Goal: Transaction & Acquisition: Purchase product/service

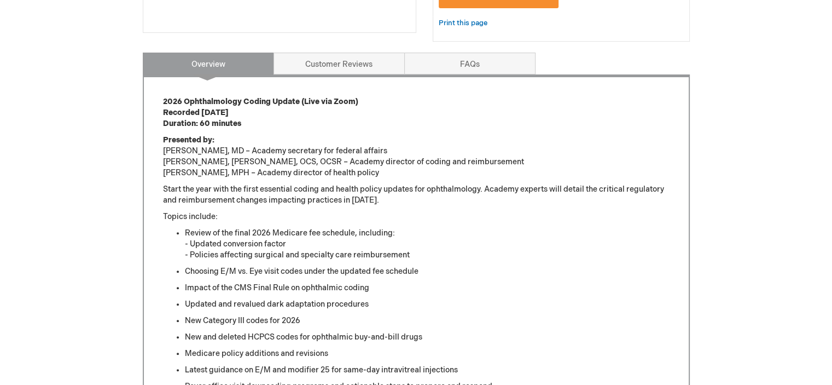
scroll to position [422, 0]
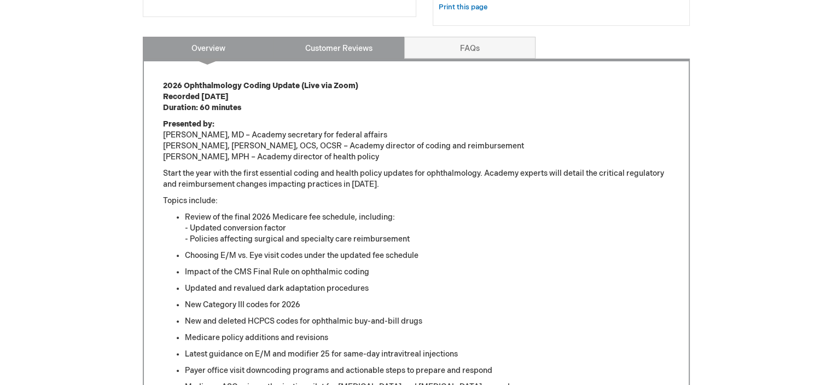
click at [365, 42] on link "Customer Reviews" at bounding box center [339, 48] width 131 height 22
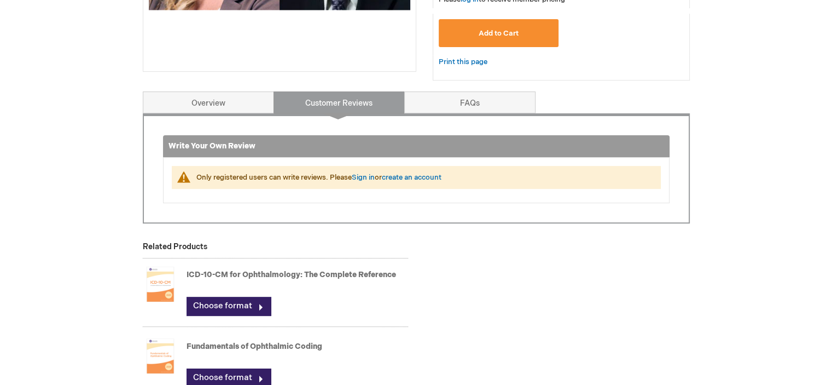
scroll to position [365, 0]
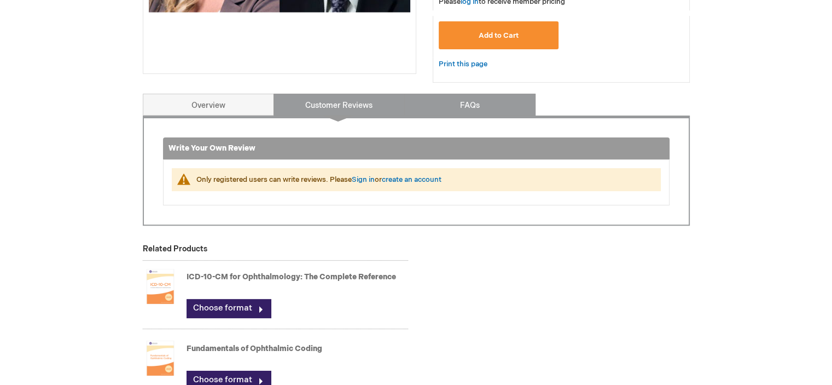
click at [471, 108] on link "FAQs" at bounding box center [469, 105] width 131 height 22
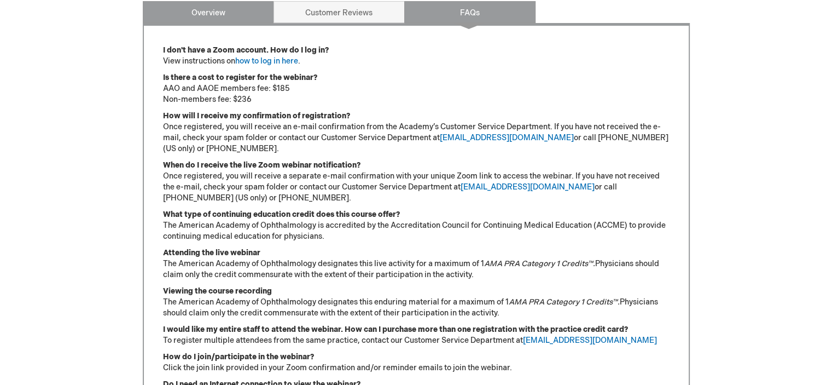
click at [188, 15] on link "Overview" at bounding box center [208, 12] width 131 height 22
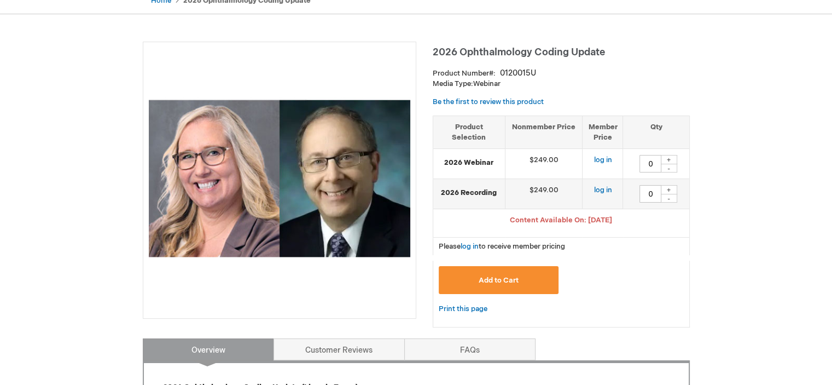
scroll to position [120, 0]
click at [604, 190] on link "log in" at bounding box center [603, 189] width 18 height 9
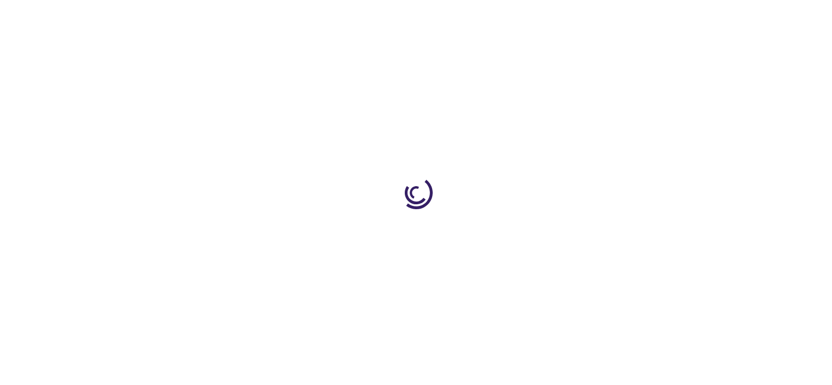
type input "0"
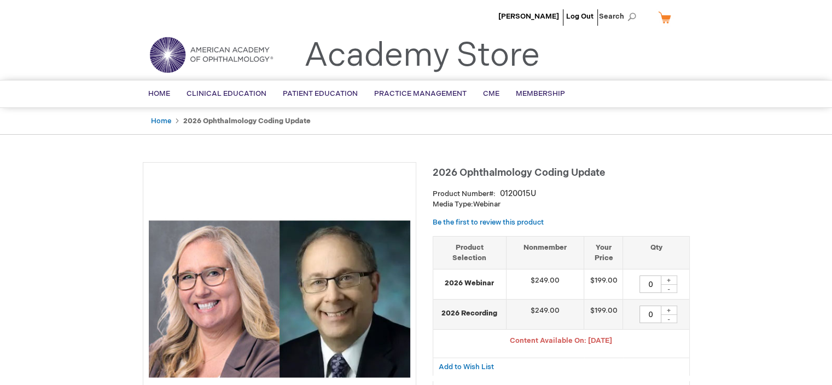
drag, startPoint x: 432, startPoint y: 172, endPoint x: 670, endPoint y: 338, distance: 289.3
click at [670, 338] on div "2026 Ophthalmology Coding Update Product Number 0120015U Media Type: Webinar Be…" at bounding box center [561, 310] width 257 height 296
copy div "2026 Ophthalmology Coding Update Product Number 0120015U Media Type: Webinar Be…"
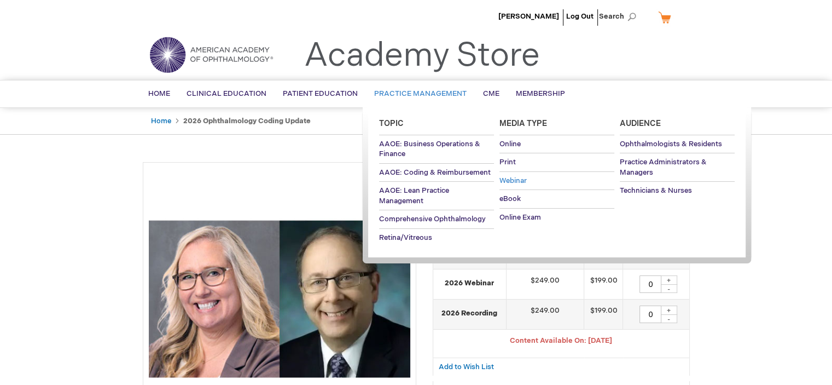
click at [514, 182] on span "Webinar" at bounding box center [513, 180] width 27 height 9
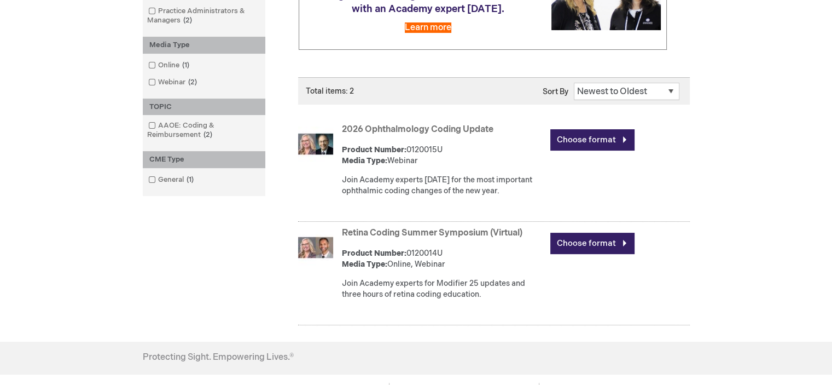
scroll to position [207, 0]
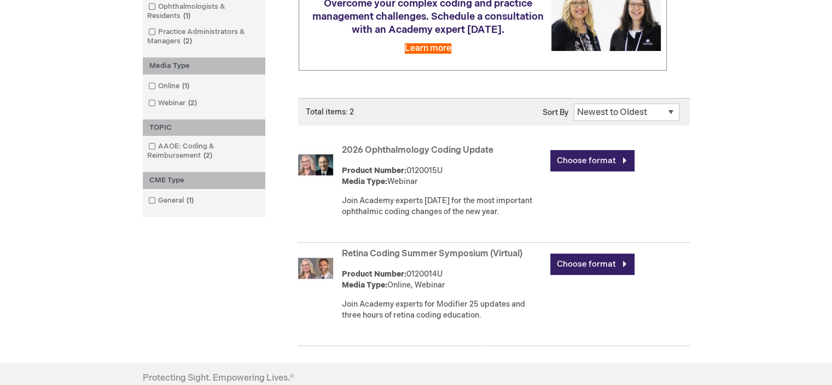
click at [648, 121] on select "Position Product Name : A to Z Product Name : Z to A Price : Low to High Price …" at bounding box center [627, 112] width 106 height 18
click at [465, 155] on link "2026 Ophthalmology Coding Update" at bounding box center [418, 150] width 152 height 10
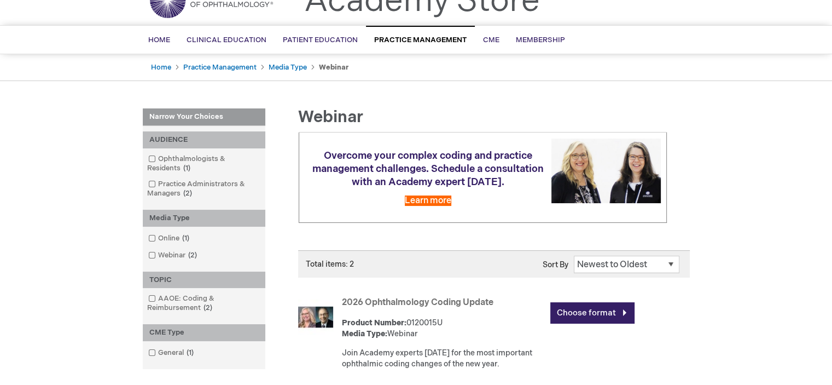
scroll to position [40, 0]
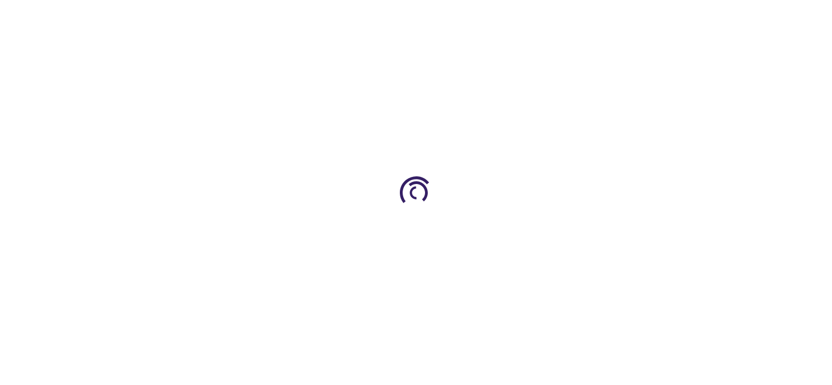
type input "0"
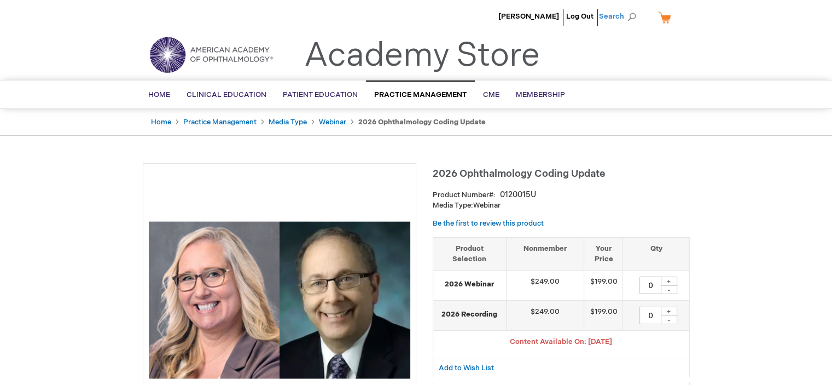
click at [618, 19] on span "Search" at bounding box center [620, 16] width 42 height 22
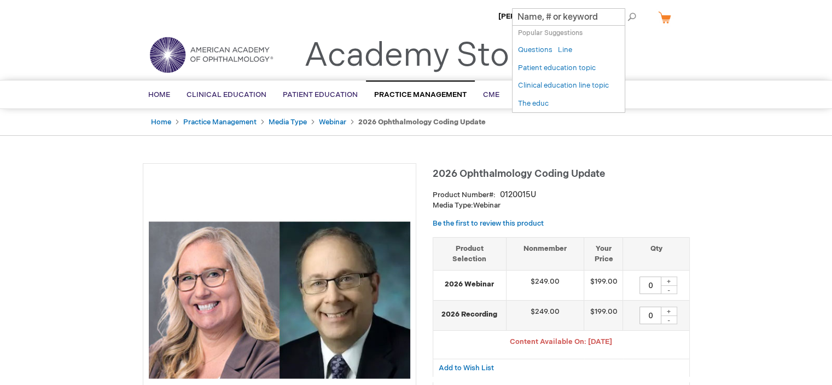
click at [552, 17] on input "Search" at bounding box center [568, 17] width 113 height 18
click at [150, 94] on span "Home" at bounding box center [159, 94] width 22 height 9
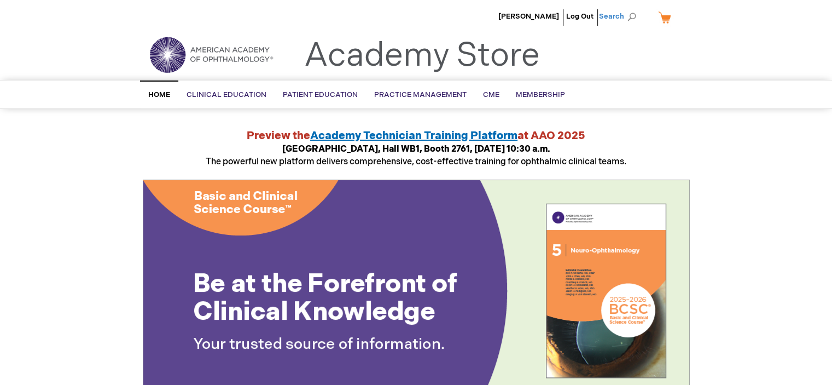
click at [626, 18] on span "Search" at bounding box center [620, 16] width 42 height 22
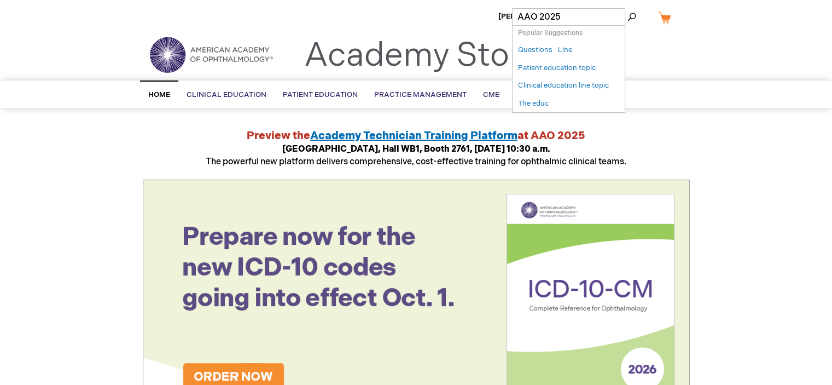
type input "AAO 2025"
click at [628, 8] on button "Search" at bounding box center [632, 17] width 9 height 18
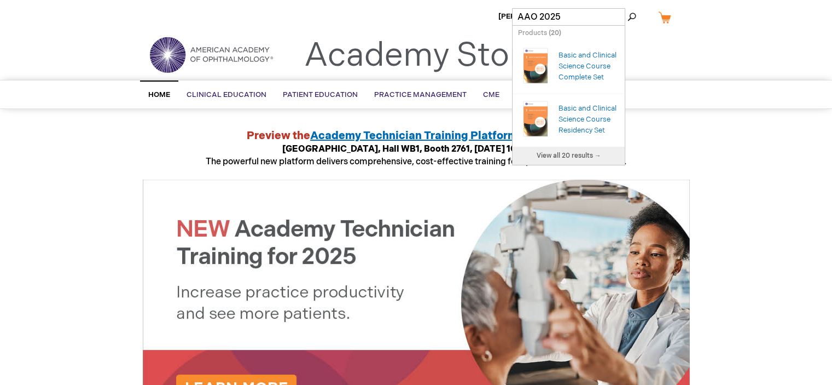
click at [333, 179] on img at bounding box center [416, 302] width 547 height 246
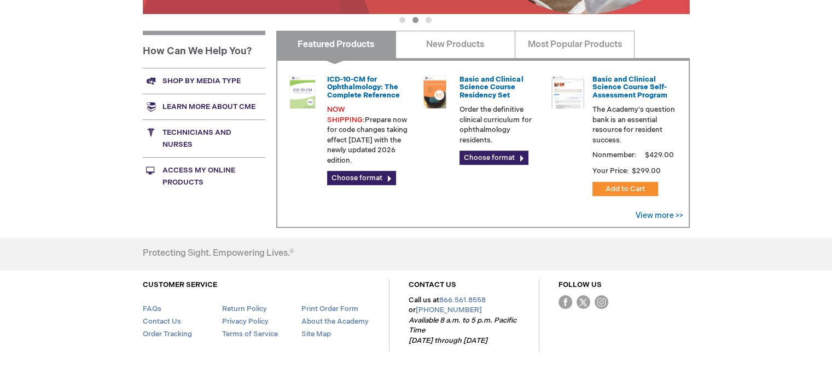
scroll to position [412, 0]
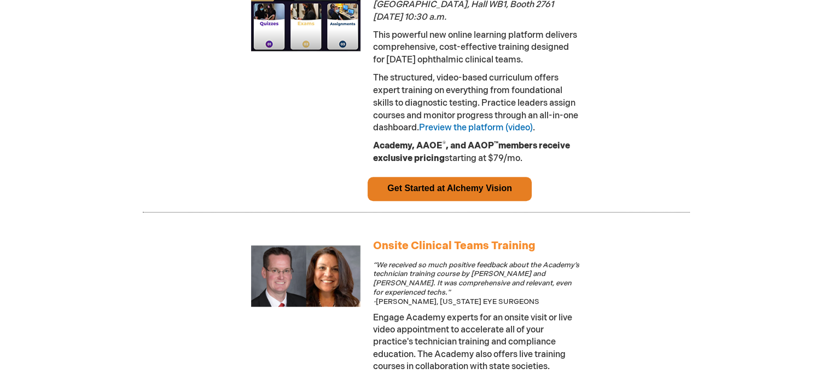
scroll to position [735, 0]
